Goal: Book appointment/travel/reservation

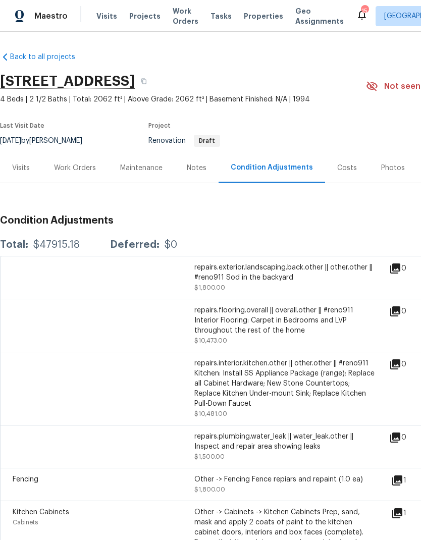
click at [106, 13] on span "Visits" at bounding box center [106, 16] width 21 height 10
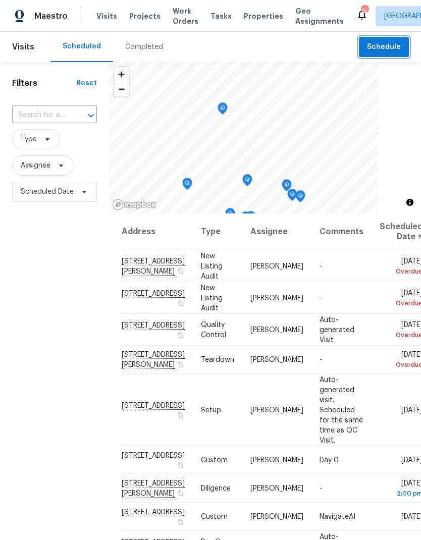
click at [390, 46] on span "Schedule" at bounding box center [384, 47] width 34 height 13
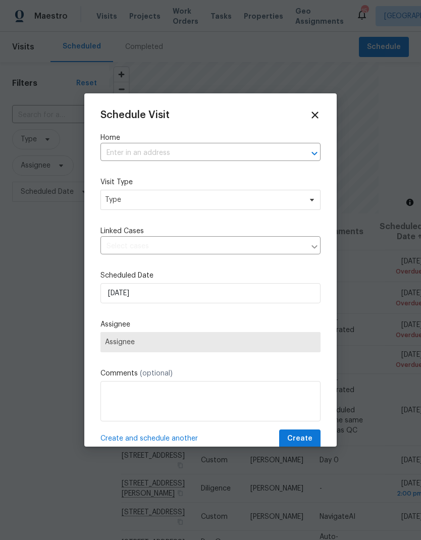
click at [127, 154] on input "text" at bounding box center [196, 153] width 192 height 16
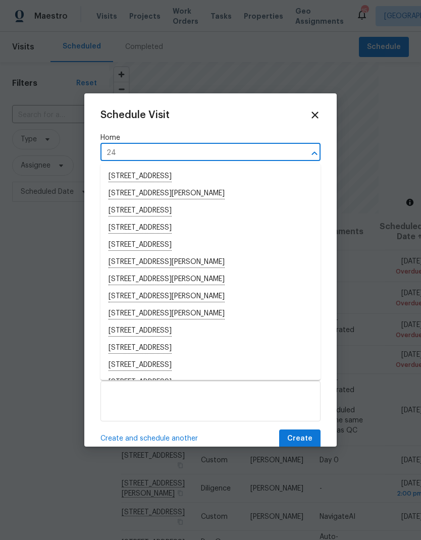
type input "24 b"
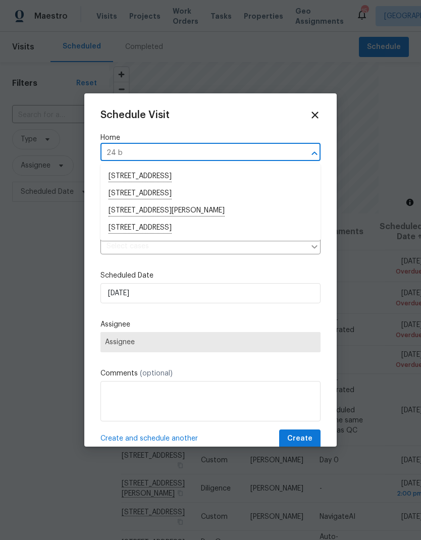
click at [129, 227] on li "[STREET_ADDRESS]" at bounding box center [210, 227] width 220 height 17
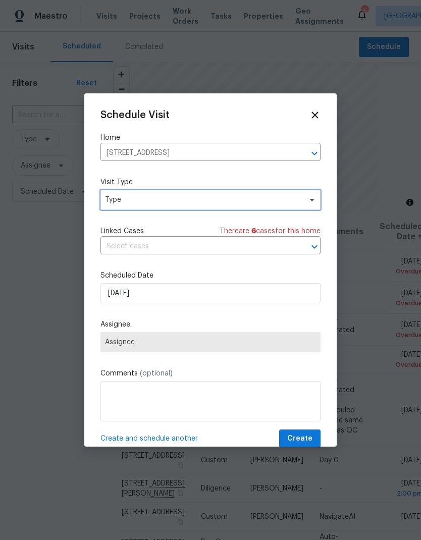
click at [129, 200] on span "Type" at bounding box center [203, 200] width 196 height 10
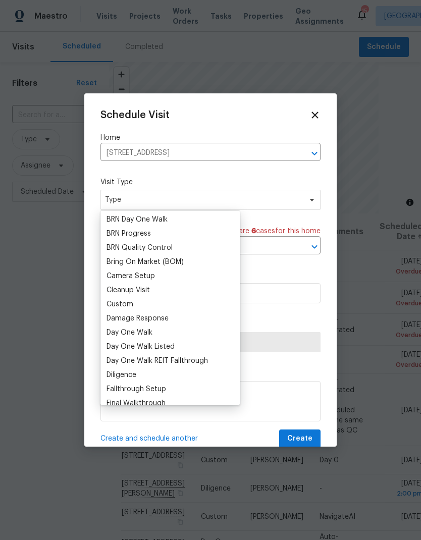
scroll to position [70, 0]
click at [118, 305] on div "Custom" at bounding box center [119, 305] width 27 height 10
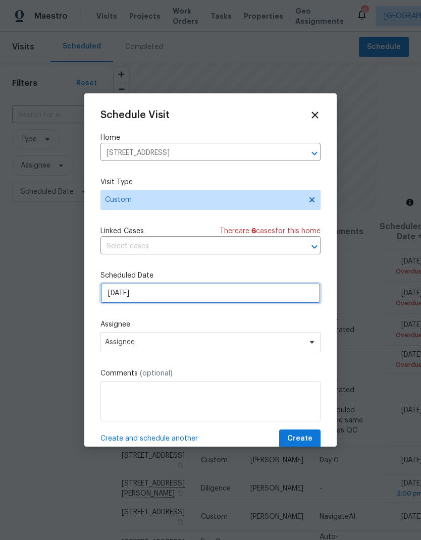
click at [161, 294] on input "[DATE]" at bounding box center [210, 293] width 220 height 20
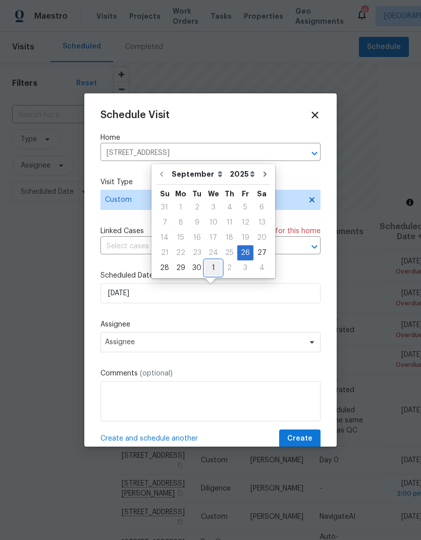
click at [215, 270] on div "1" at bounding box center [213, 268] width 17 height 14
type input "[DATE]"
select select "9"
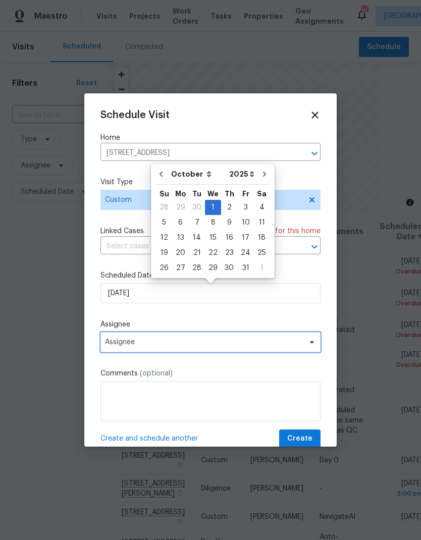
click at [239, 340] on span "Assignee" at bounding box center [204, 342] width 198 height 8
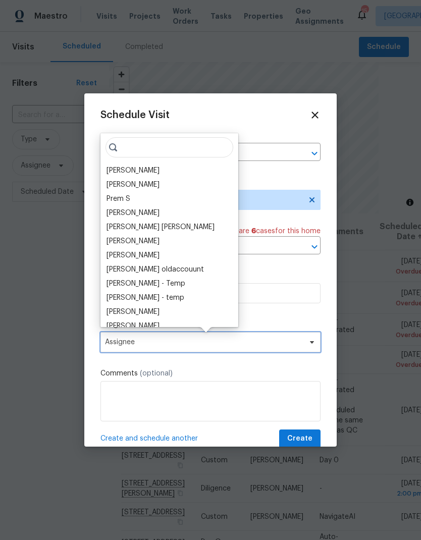
click at [241, 340] on span "Assignee" at bounding box center [210, 342] width 220 height 20
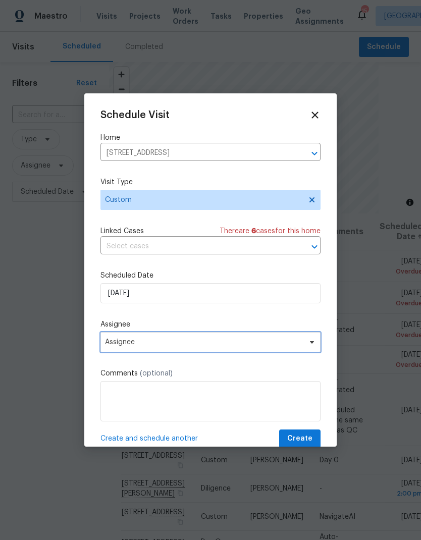
click at [243, 340] on span "Assignee" at bounding box center [204, 342] width 198 height 8
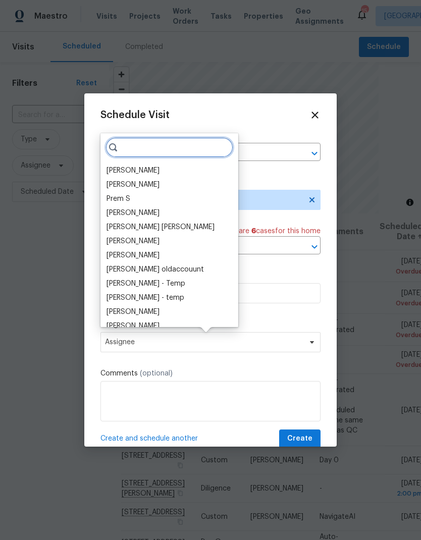
click at [151, 157] on input "search" at bounding box center [169, 147] width 128 height 20
click at [153, 166] on div "[PERSON_NAME]" at bounding box center [132, 170] width 53 height 10
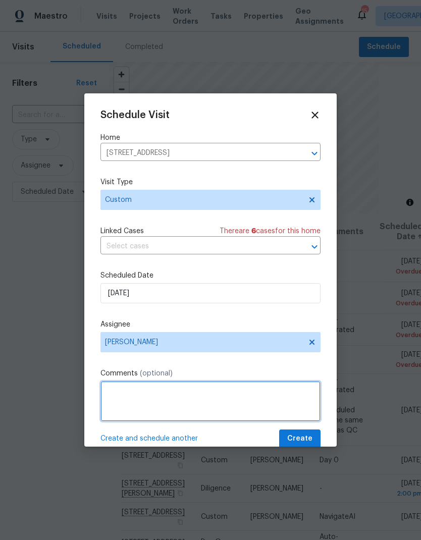
click at [199, 392] on textarea at bounding box center [210, 401] width 220 height 40
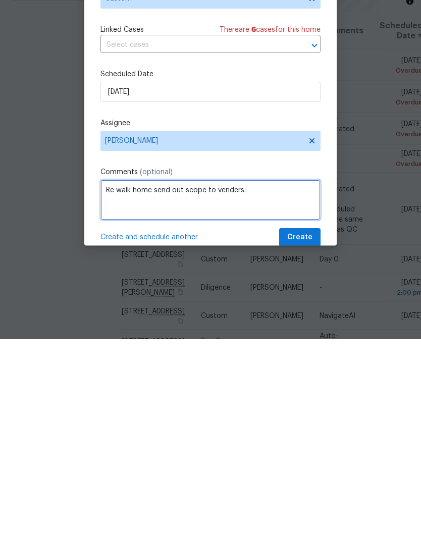
type textarea "Re walk home send out scope to venders."
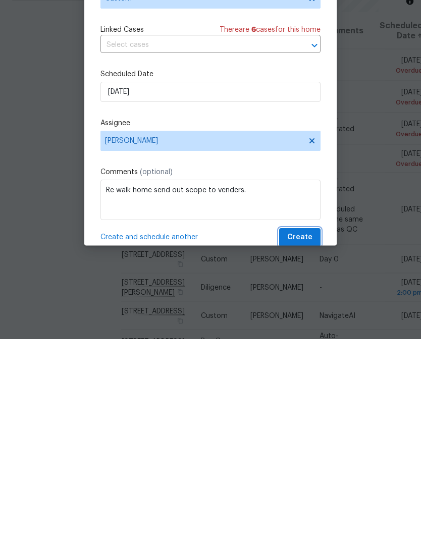
click at [308, 432] on span "Create" at bounding box center [299, 438] width 25 height 13
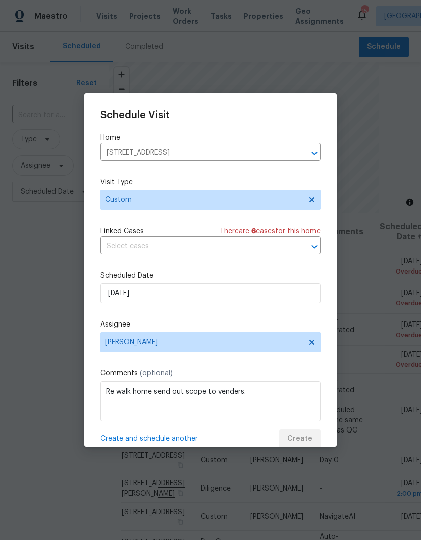
scroll to position [0, 0]
